Goal: Transaction & Acquisition: Subscribe to service/newsletter

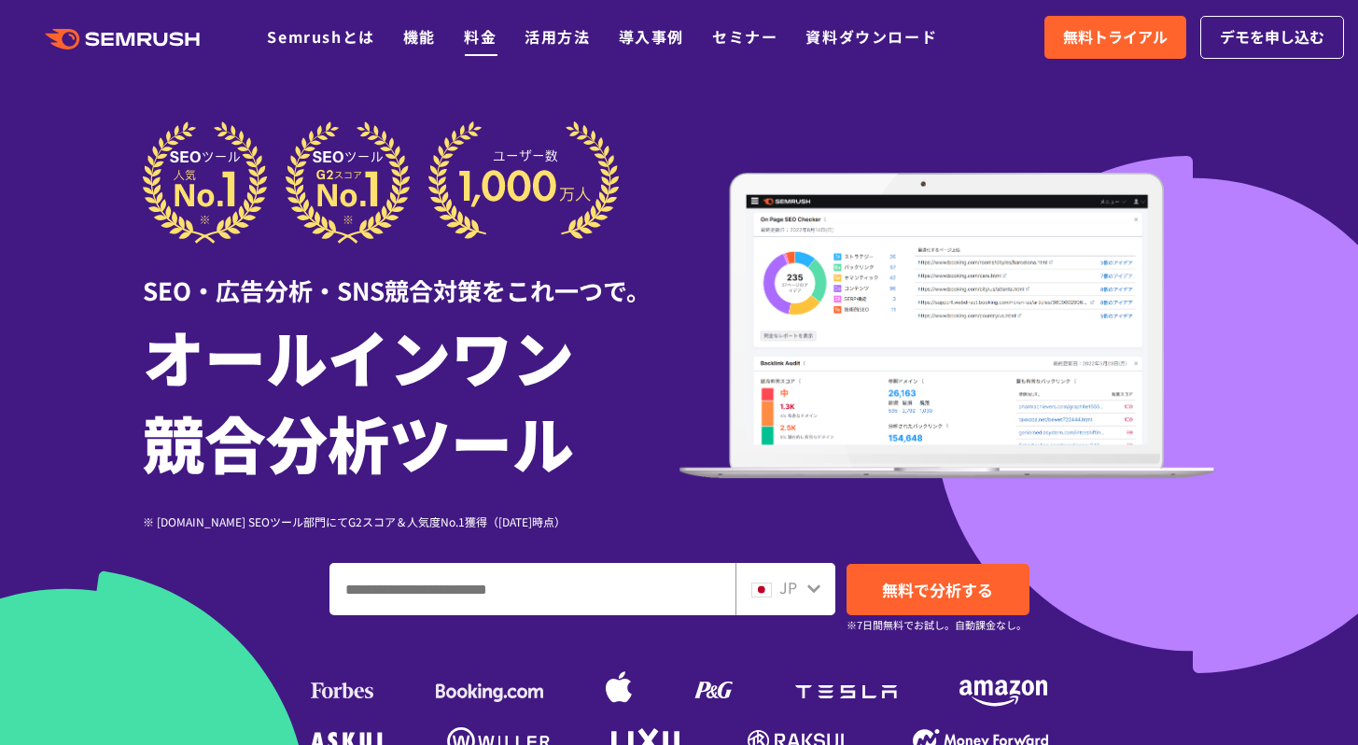
click at [487, 43] on link "料金" at bounding box center [480, 36] width 33 height 22
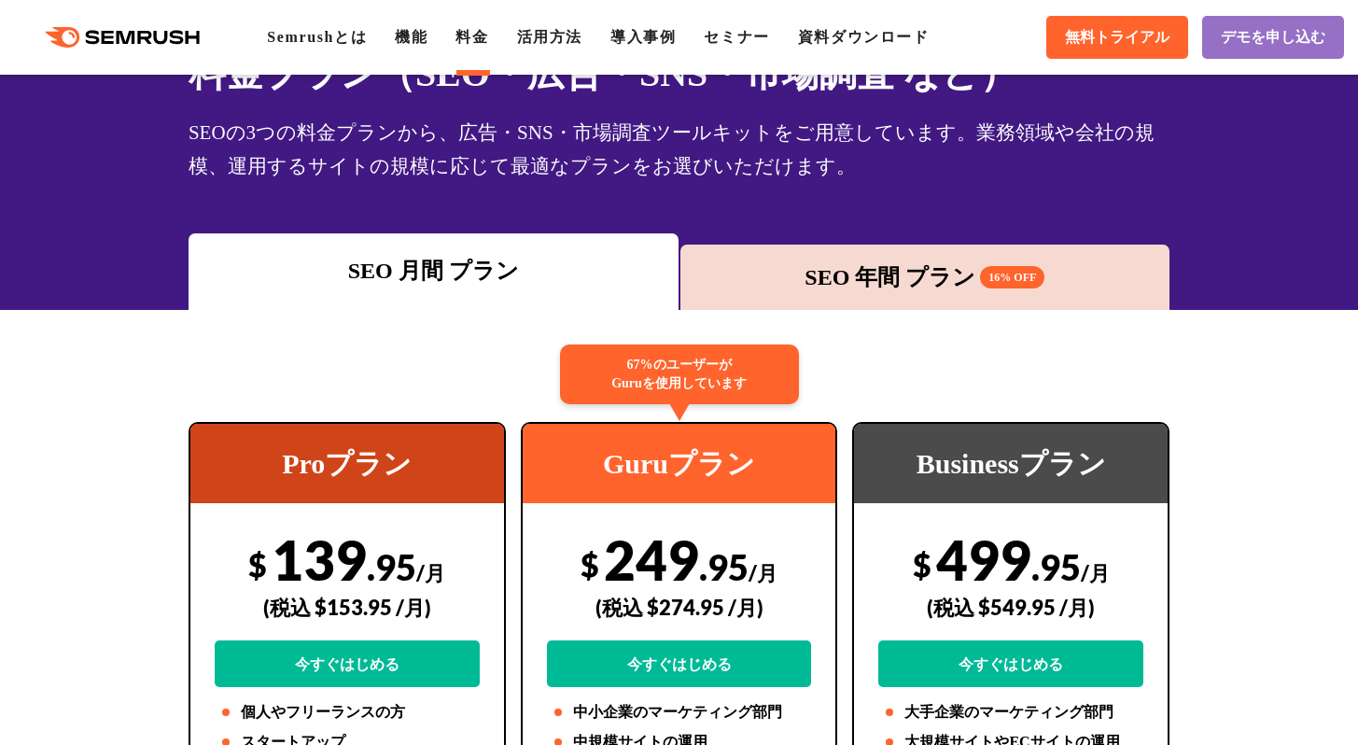
scroll to position [138, 0]
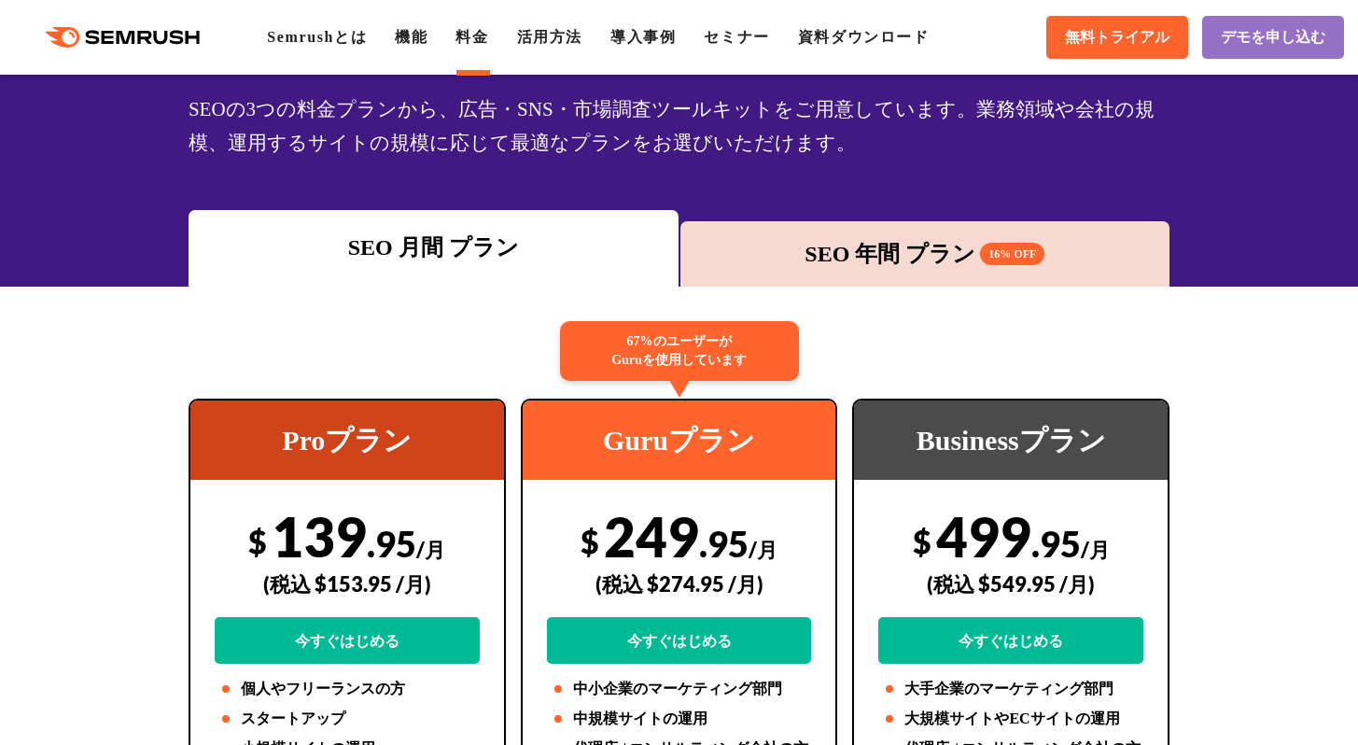
click at [852, 248] on div "SEO 年間 プラン 16% OFF" at bounding box center [925, 254] width 471 height 34
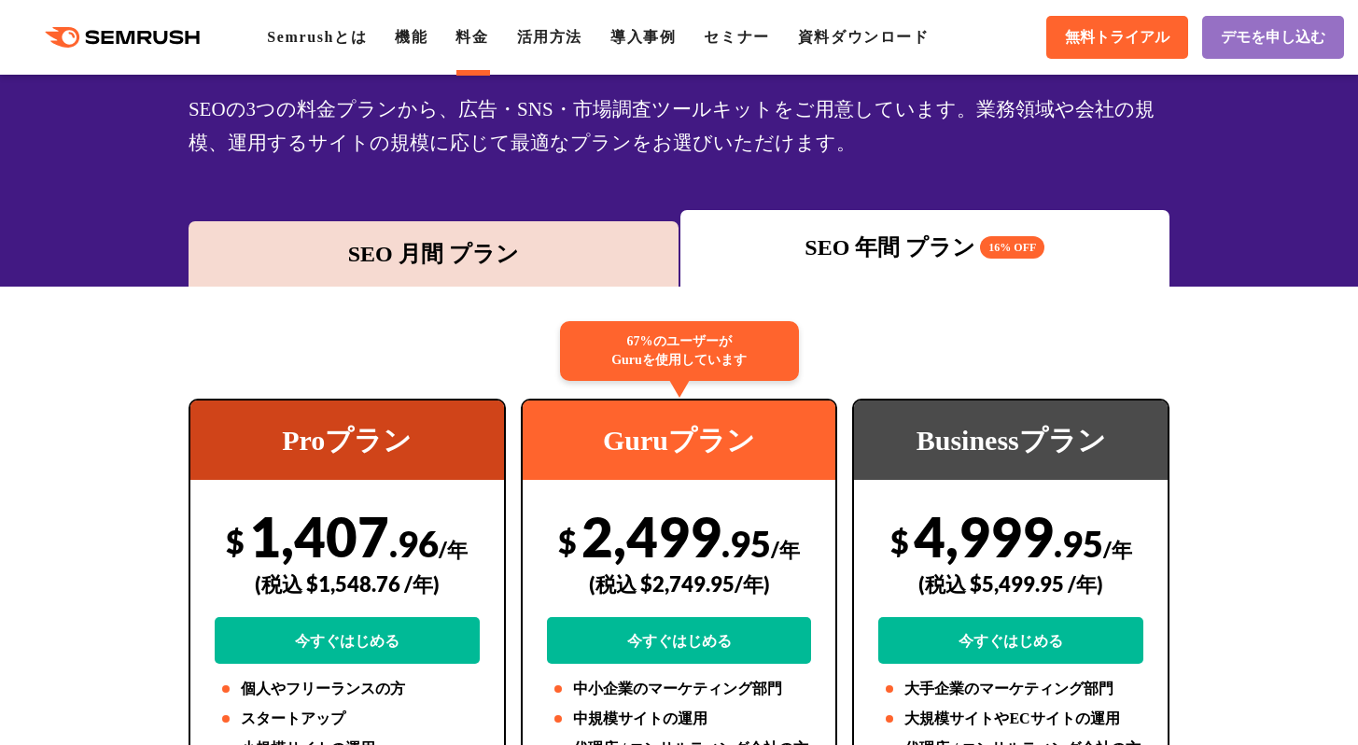
scroll to position [265, 0]
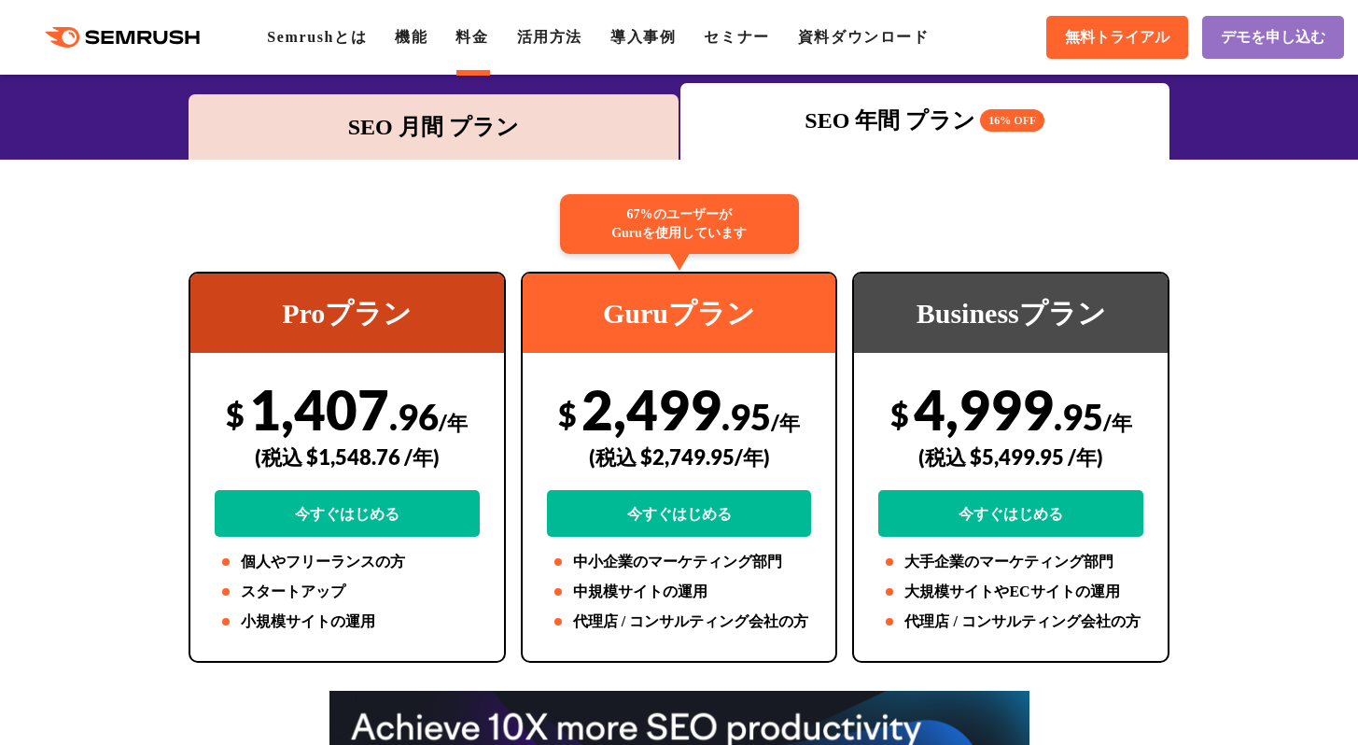
click at [493, 105] on div "SEO 月間 プラン" at bounding box center [434, 126] width 490 height 65
